Goal: Find specific page/section: Find specific page/section

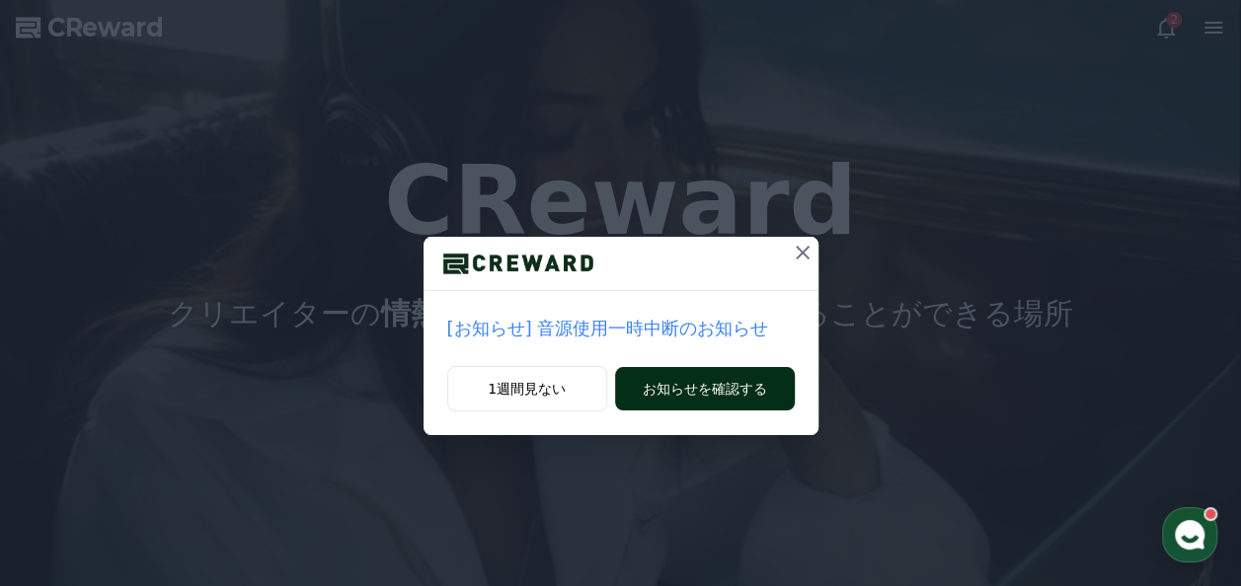
click at [659, 399] on button "お知らせを確認する" at bounding box center [705, 388] width 180 height 43
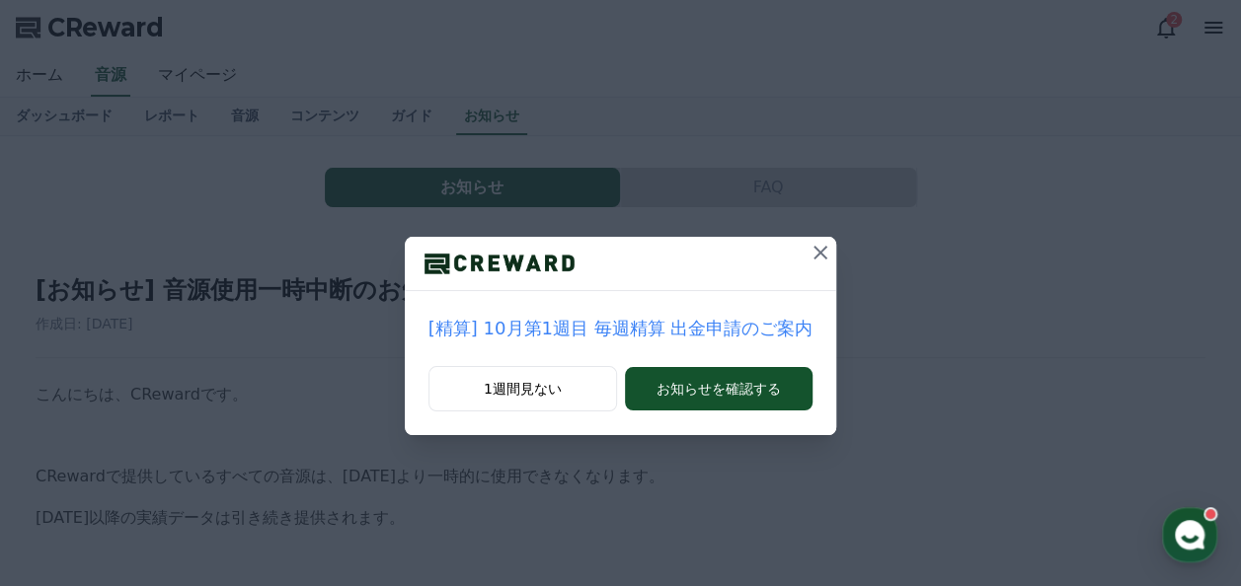
click at [816, 249] on icon at bounding box center [820, 253] width 24 height 24
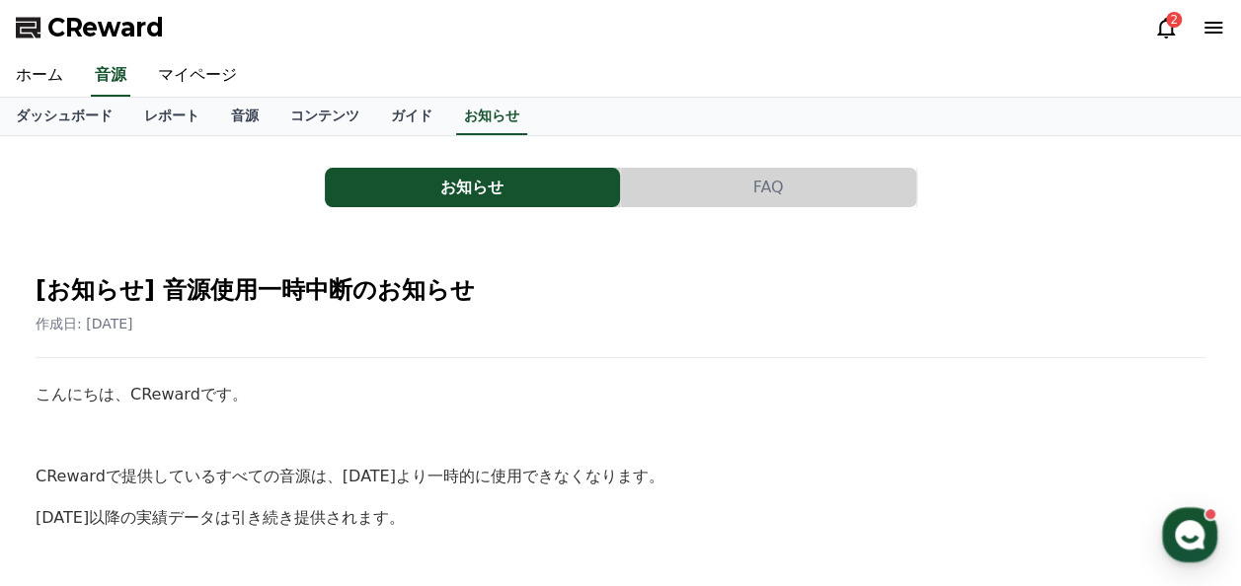
click at [1169, 26] on div "2" at bounding box center [1174, 20] width 16 height 16
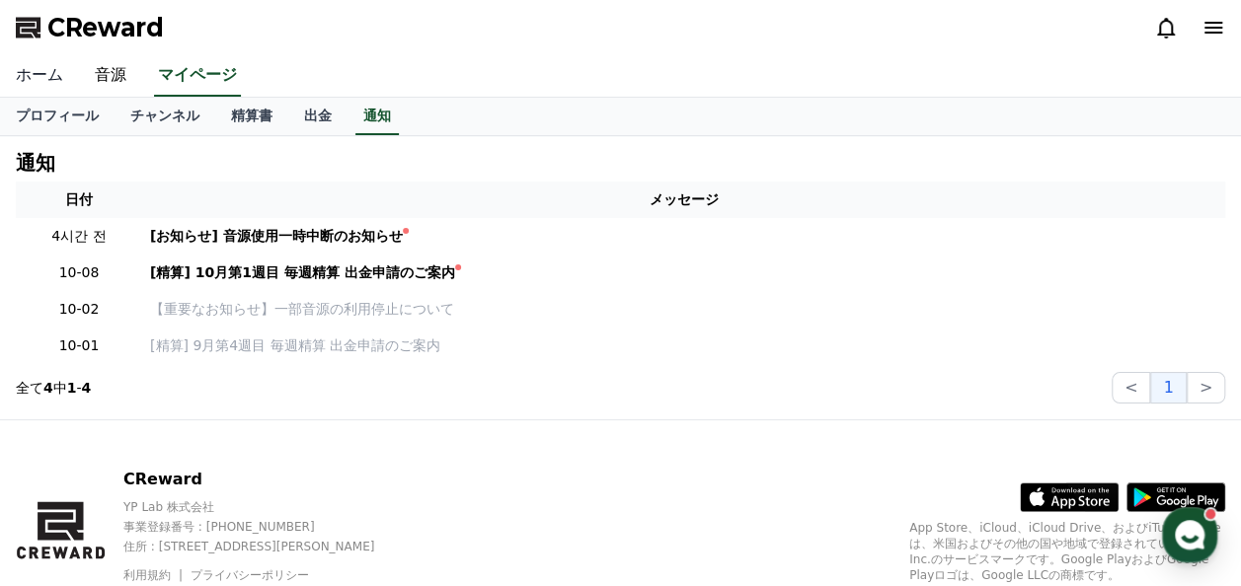
click at [27, 63] on link "ホーム" at bounding box center [39, 75] width 79 height 41
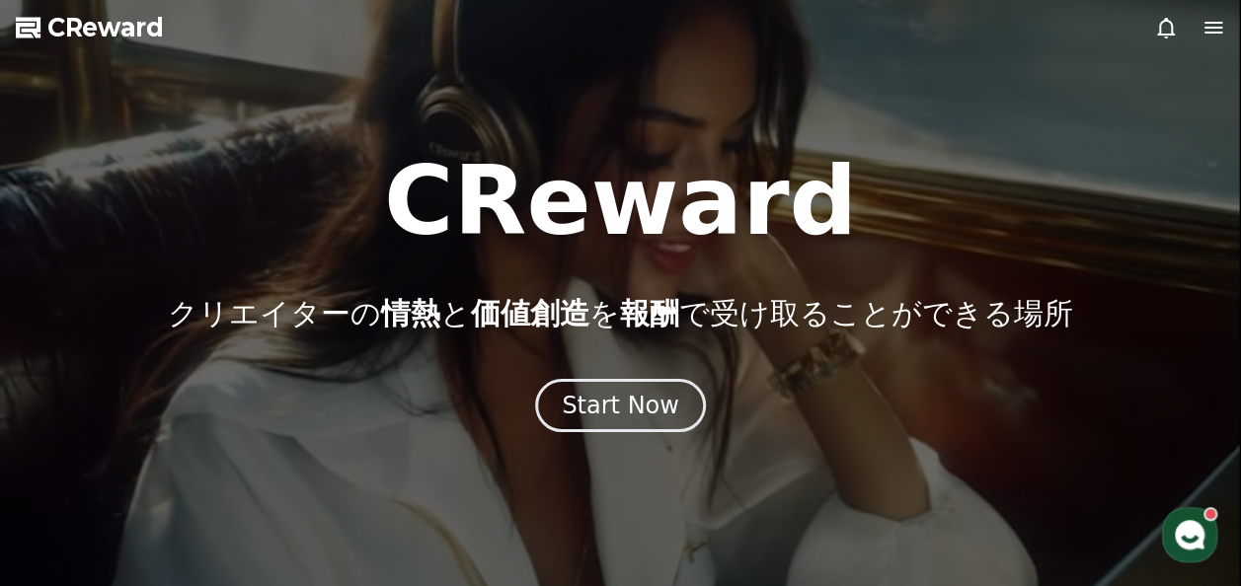
click at [1204, 25] on icon at bounding box center [1213, 28] width 24 height 24
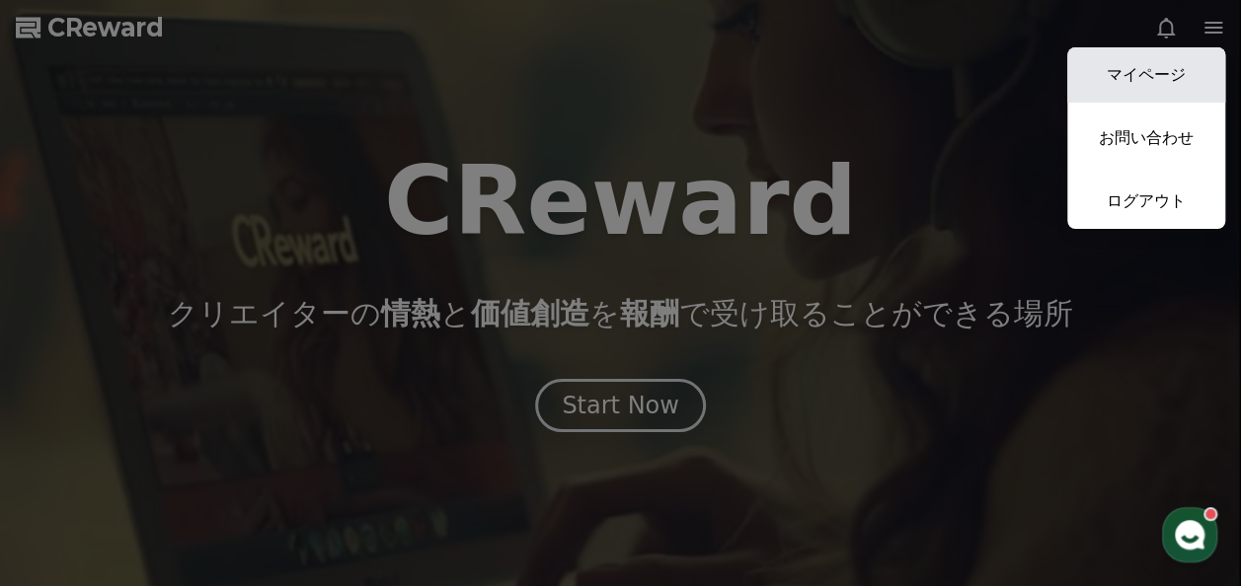
click at [1162, 70] on link "マイページ" at bounding box center [1146, 74] width 158 height 55
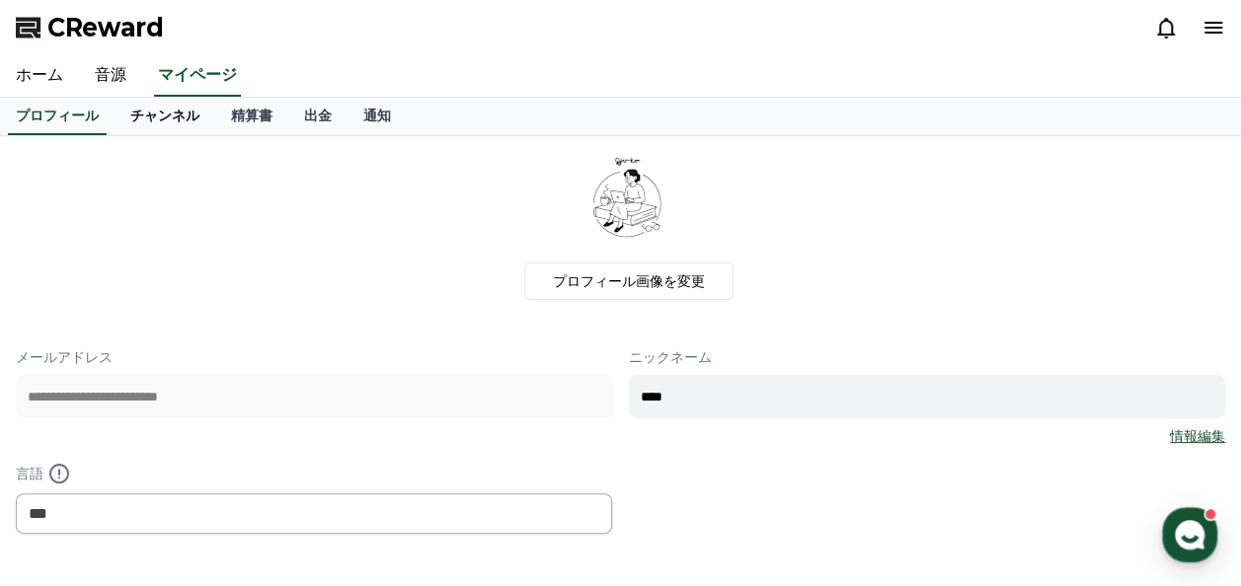
click at [119, 115] on link "チャンネル" at bounding box center [164, 117] width 101 height 38
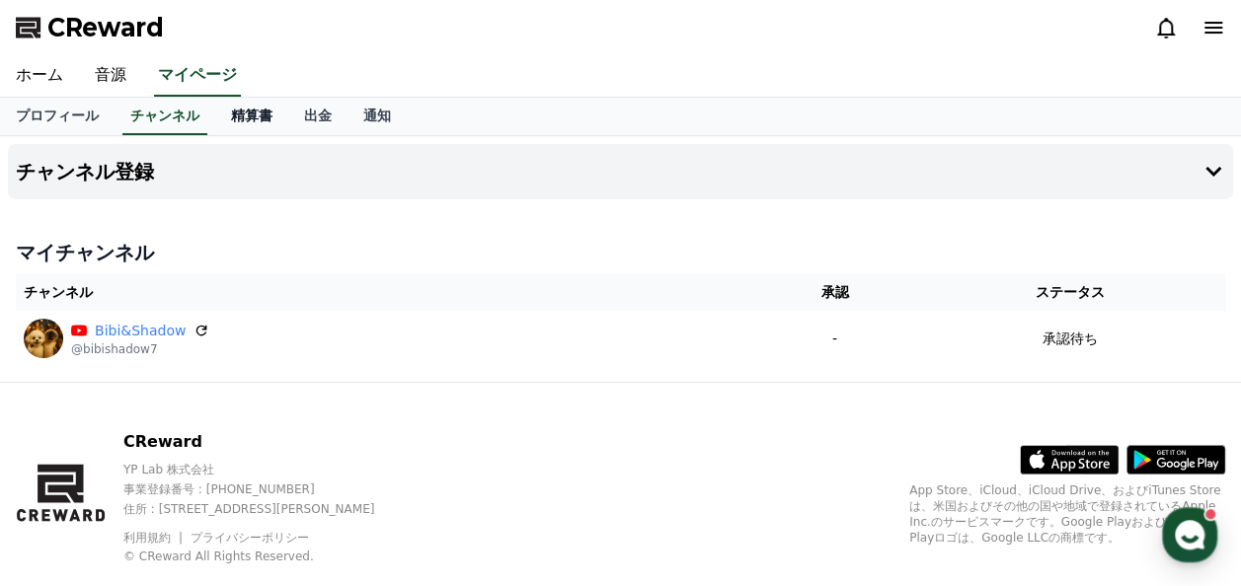
click at [215, 118] on link "精算書" at bounding box center [251, 117] width 73 height 38
